Goal: Task Accomplishment & Management: Complete application form

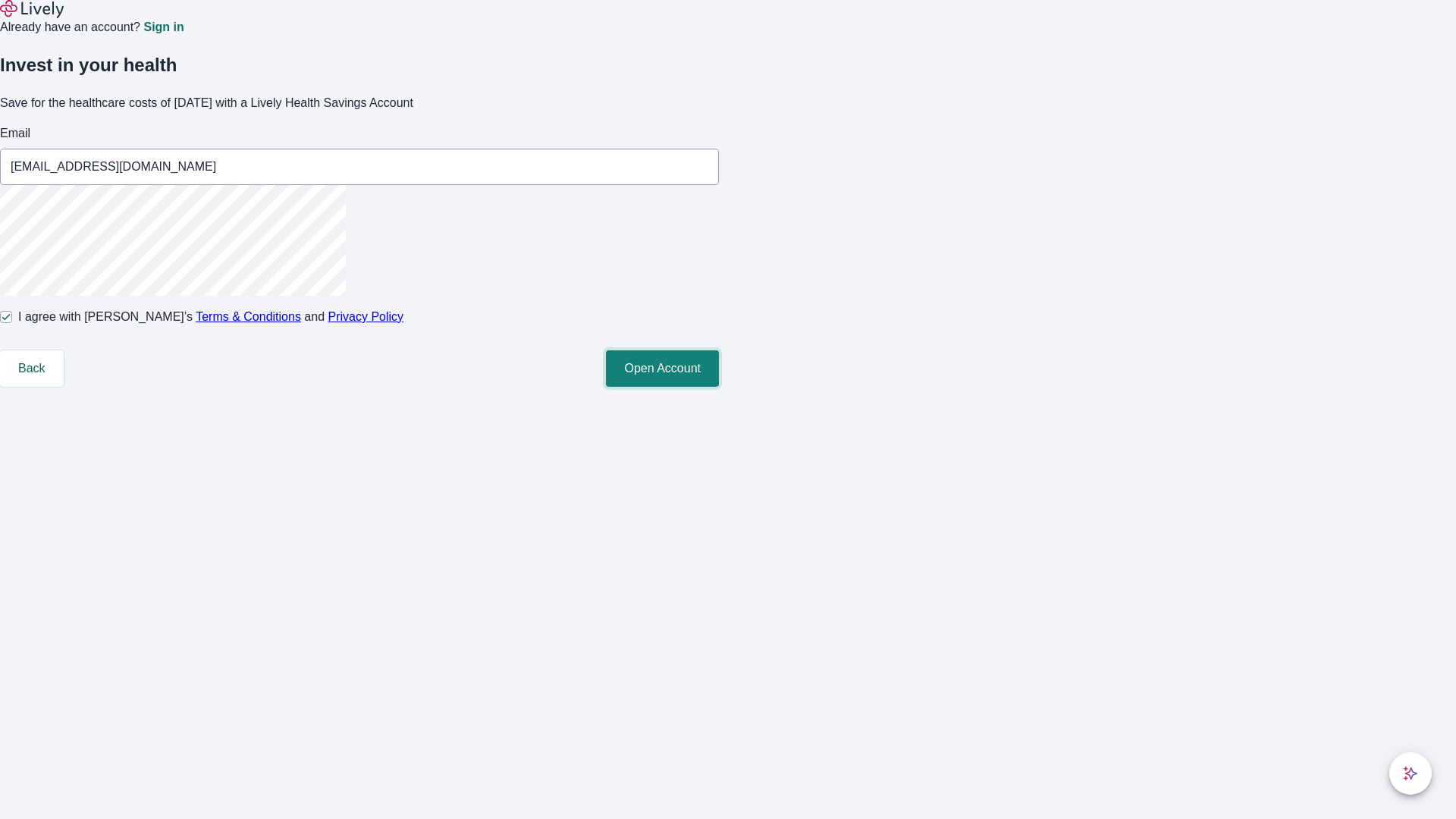
click at [719, 387] on button "Open Account" at bounding box center [662, 369] width 113 height 37
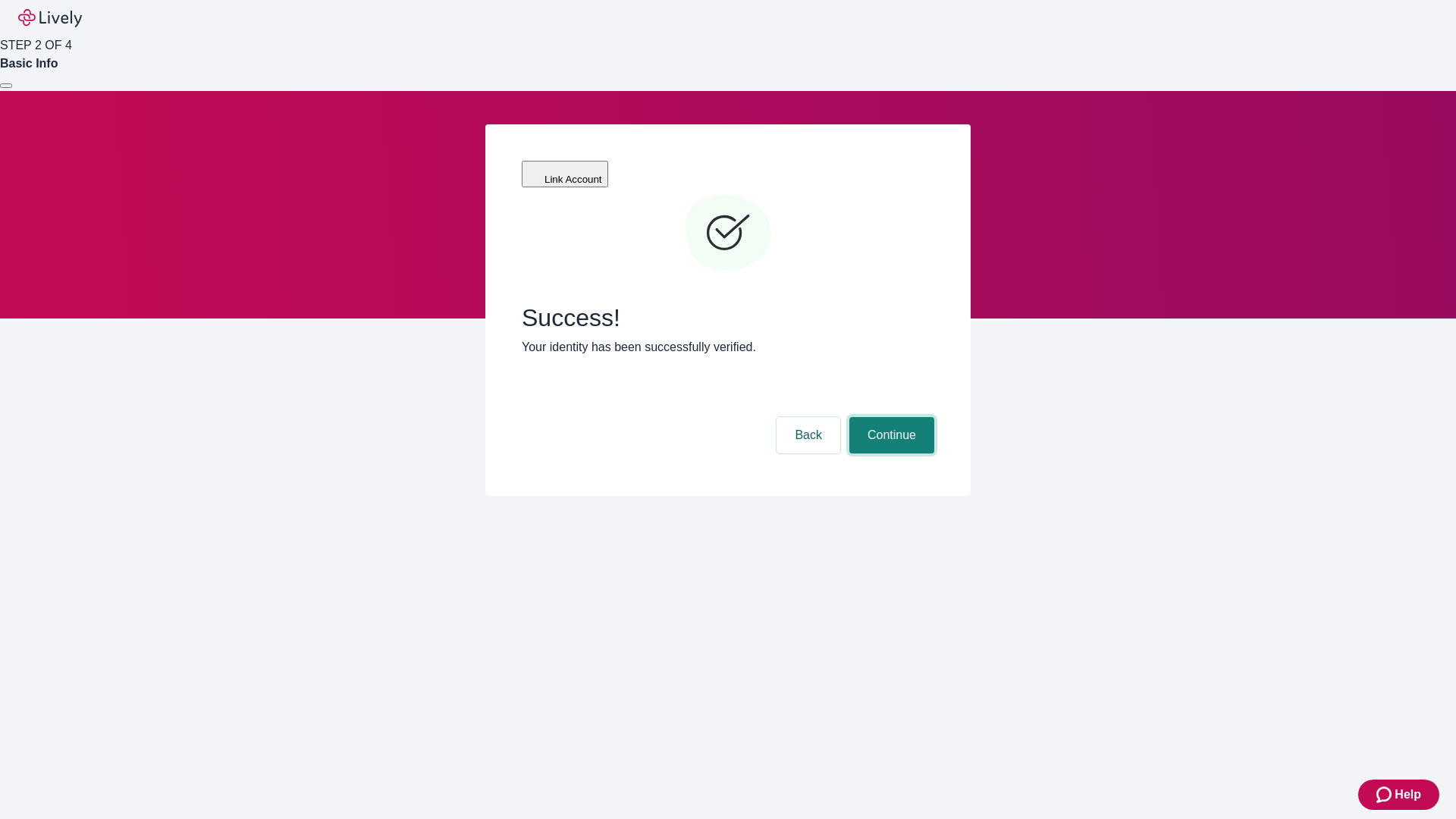
click at [890, 417] on button "Continue" at bounding box center [892, 435] width 85 height 37
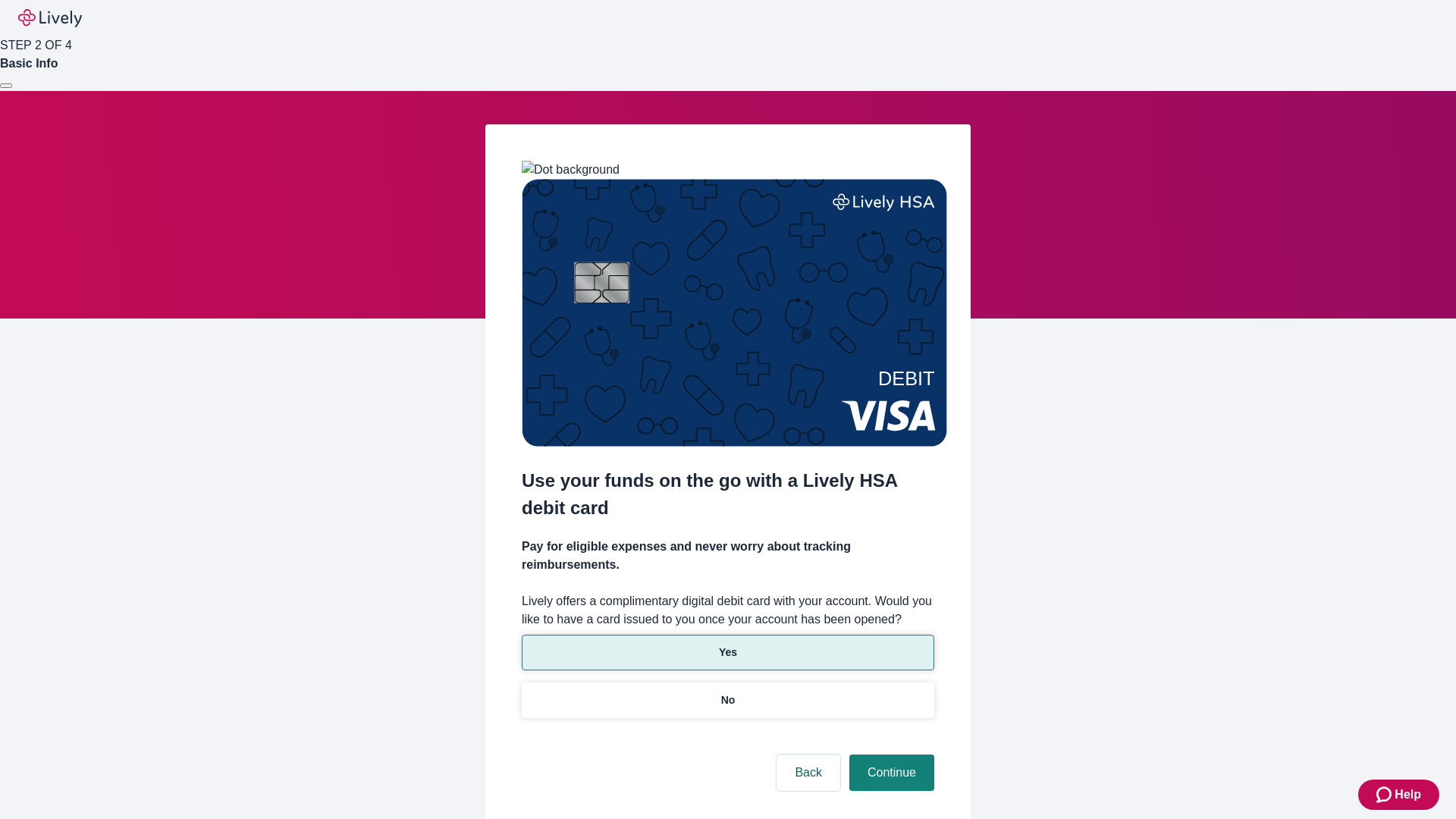
click at [728, 644] on p "Yes" at bounding box center [728, 652] width 18 height 16
click at [890, 754] on button "Continue" at bounding box center [892, 773] width 85 height 37
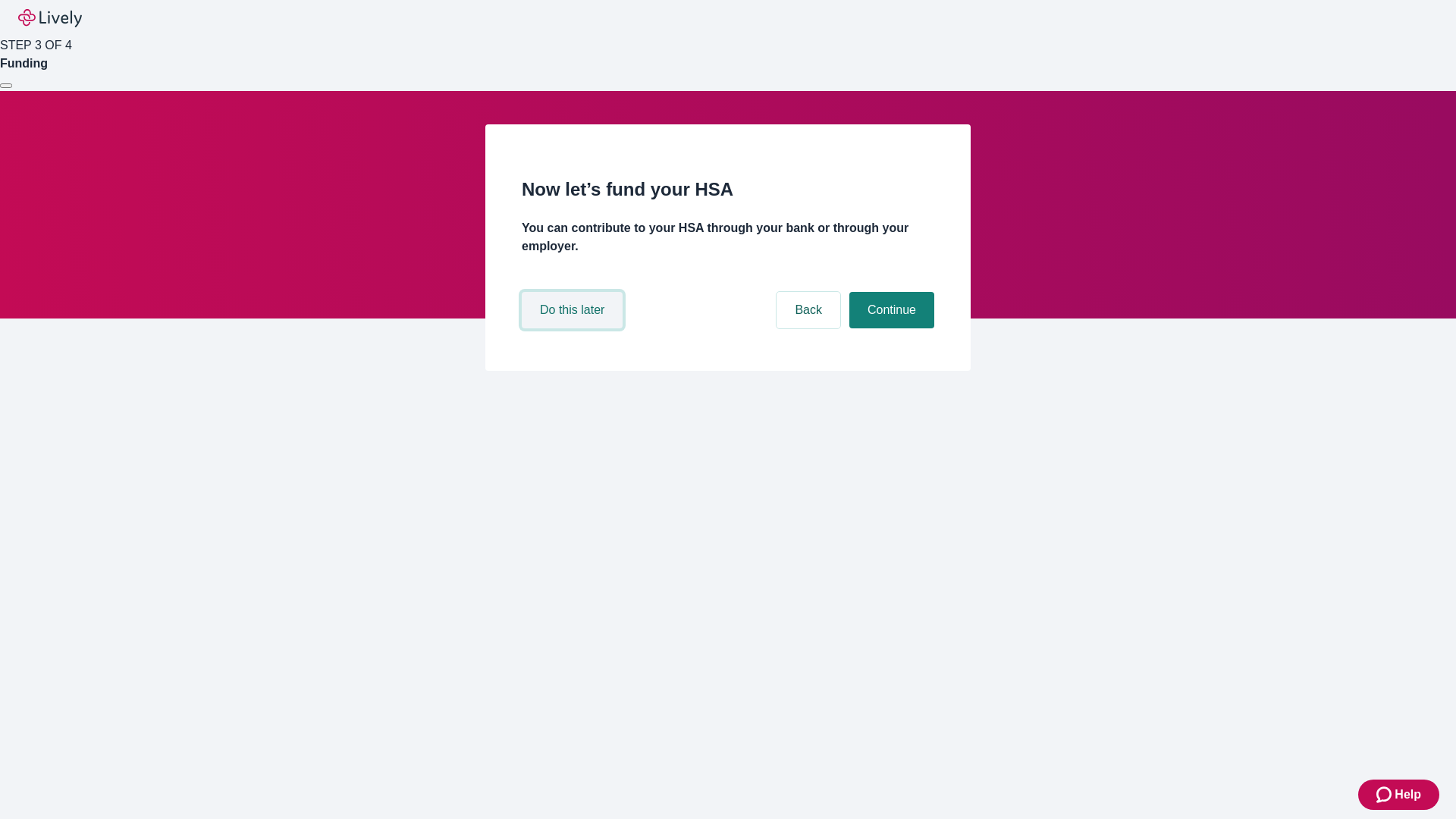
click at [574, 328] on button "Do this later" at bounding box center [572, 311] width 101 height 37
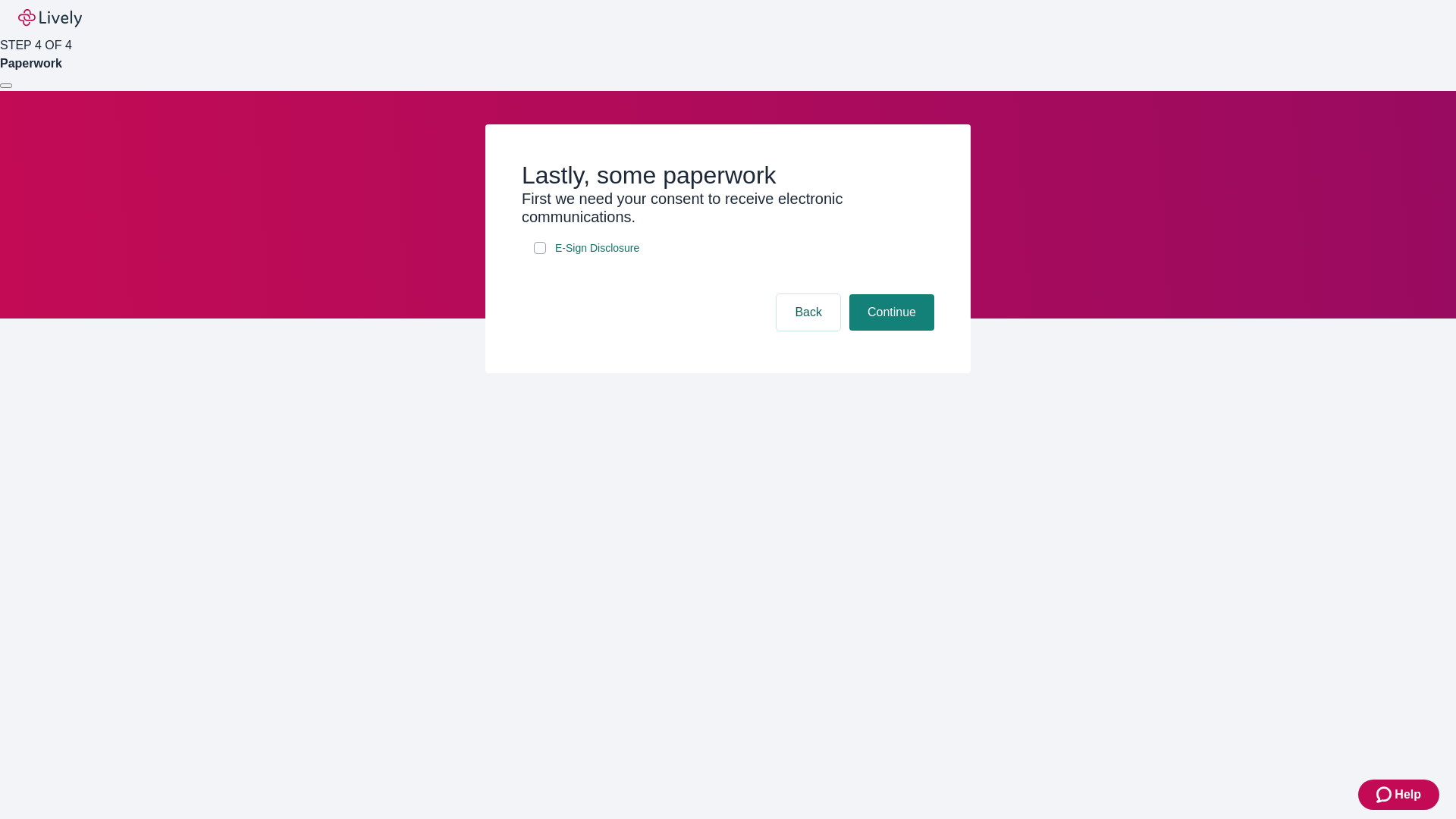
click at [540, 254] on input "E-Sign Disclosure" at bounding box center [539, 248] width 13 height 13
checkbox input "true"
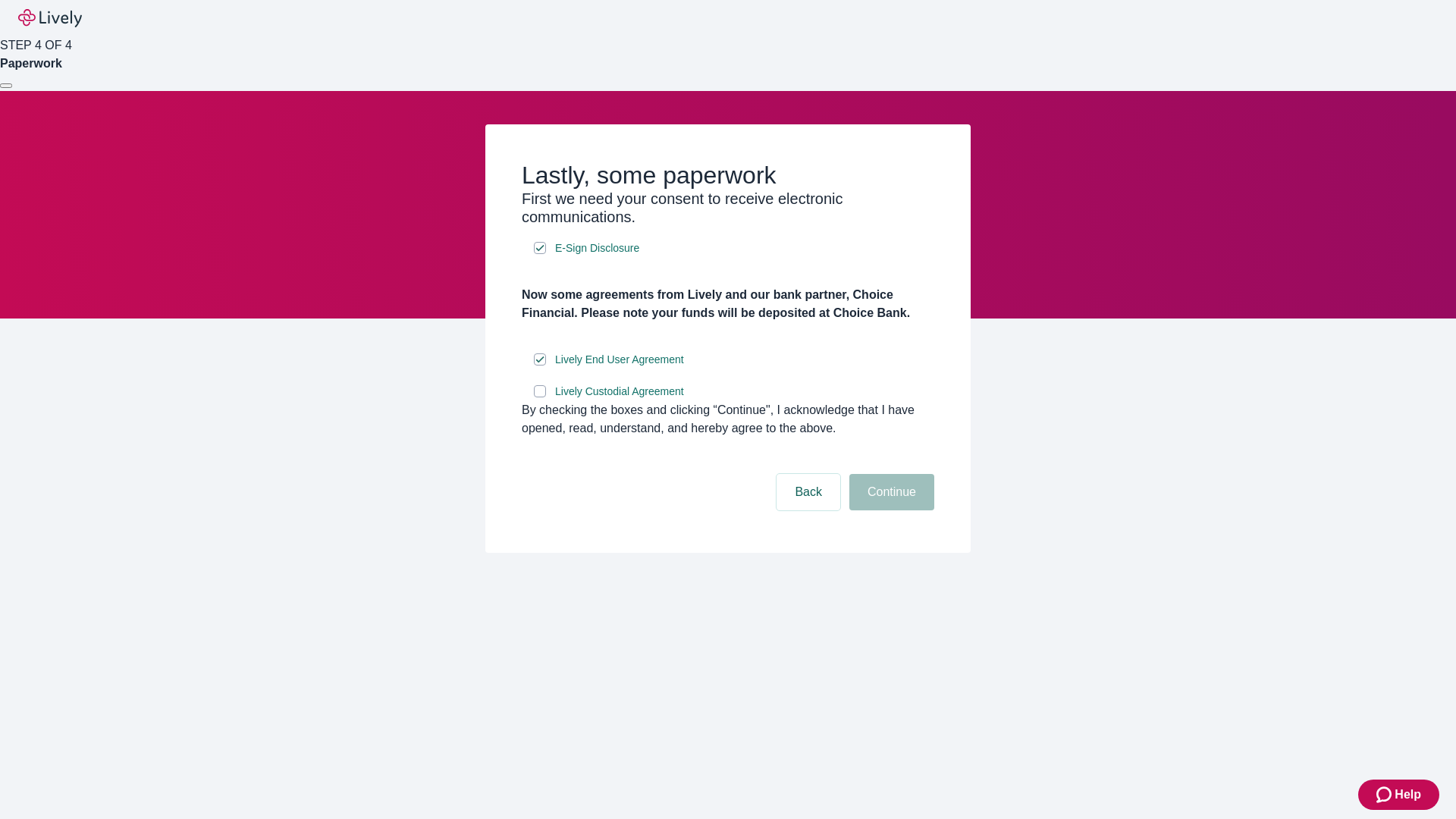
click at [540, 397] on input "Lively Custodial Agreement" at bounding box center [539, 391] width 13 height 13
checkbox input "true"
click at [890, 510] on button "Continue" at bounding box center [892, 492] width 85 height 37
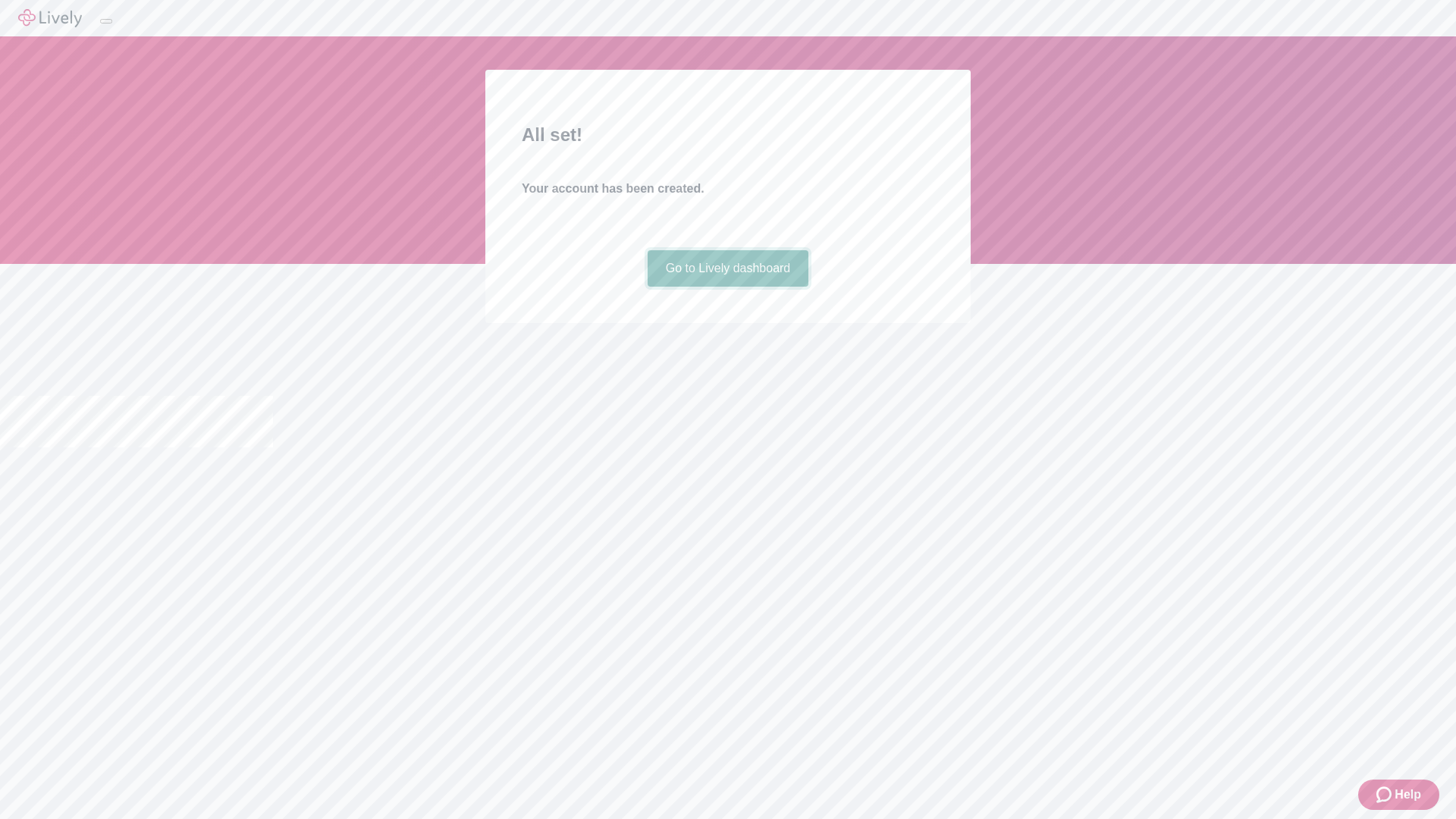
click at [728, 287] on link "Go to Lively dashboard" at bounding box center [728, 268] width 161 height 37
